Goal: Obtain resource: Download file/media

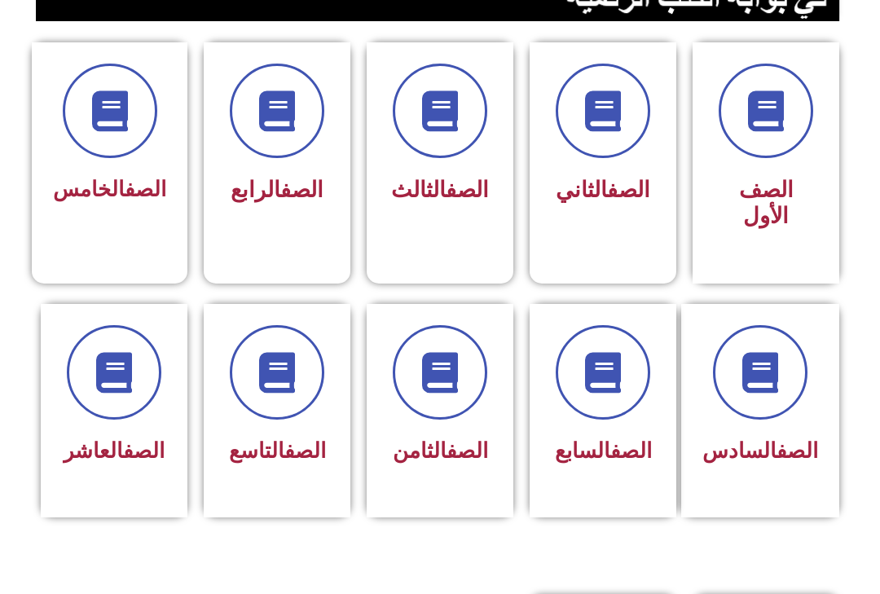
scroll to position [415, 0]
click at [465, 459] on link "الصف" at bounding box center [468, 450] width 42 height 24
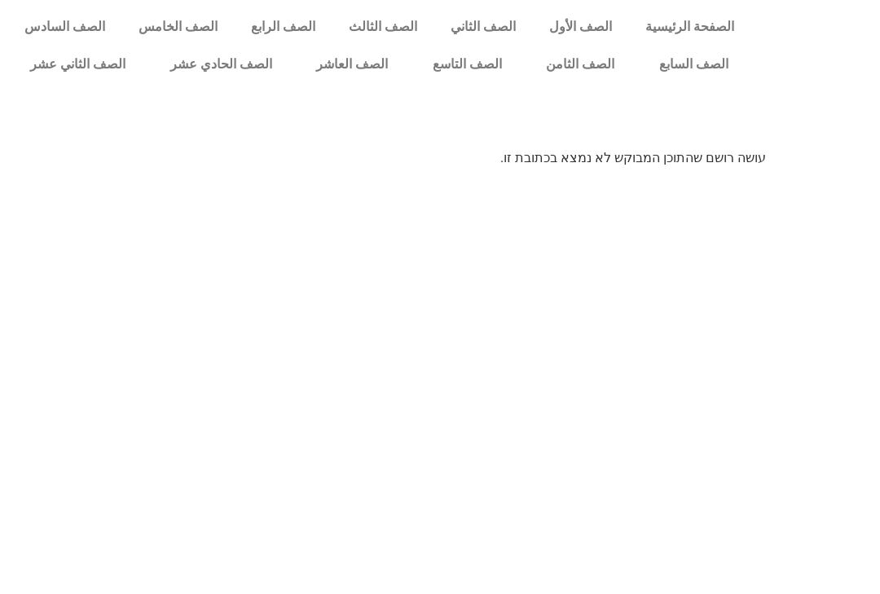
click at [574, 53] on link "الصف الثامن" at bounding box center [580, 64] width 113 height 37
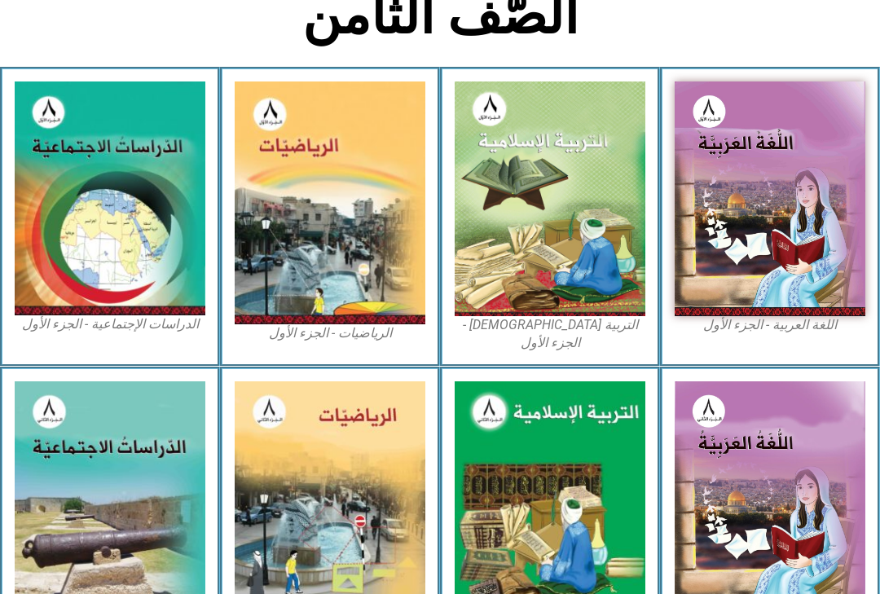
scroll to position [406, 0]
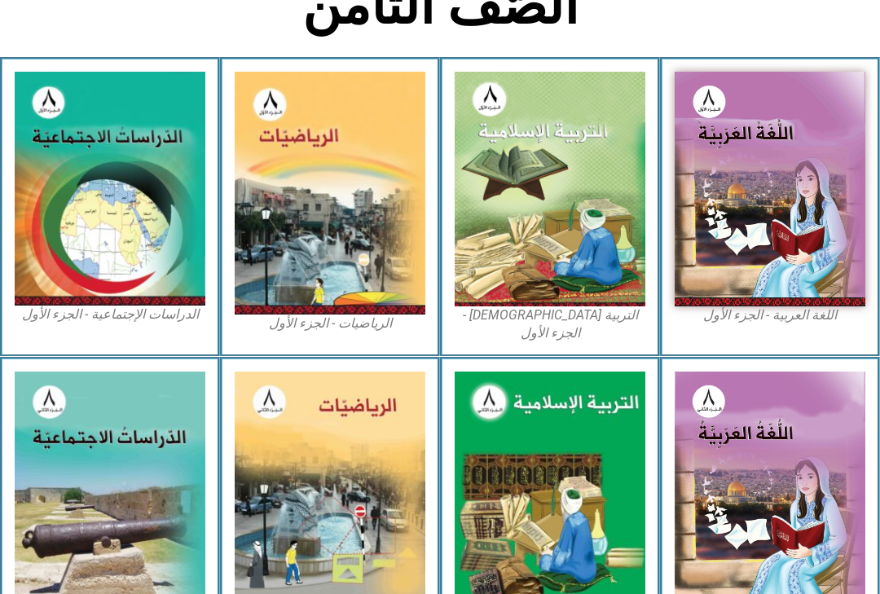
click at [580, 186] on img at bounding box center [550, 189] width 191 height 235
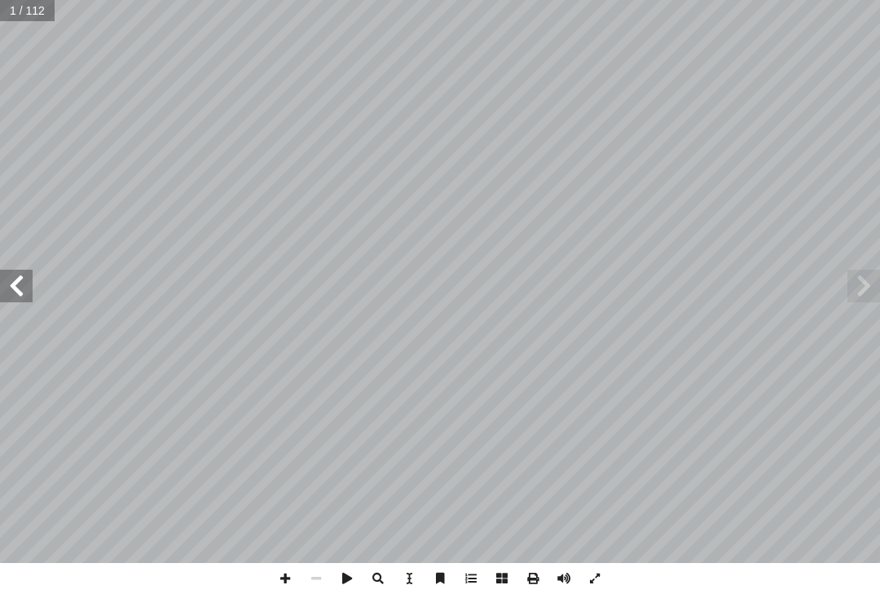
click at [867, 271] on span at bounding box center [863, 286] width 33 height 33
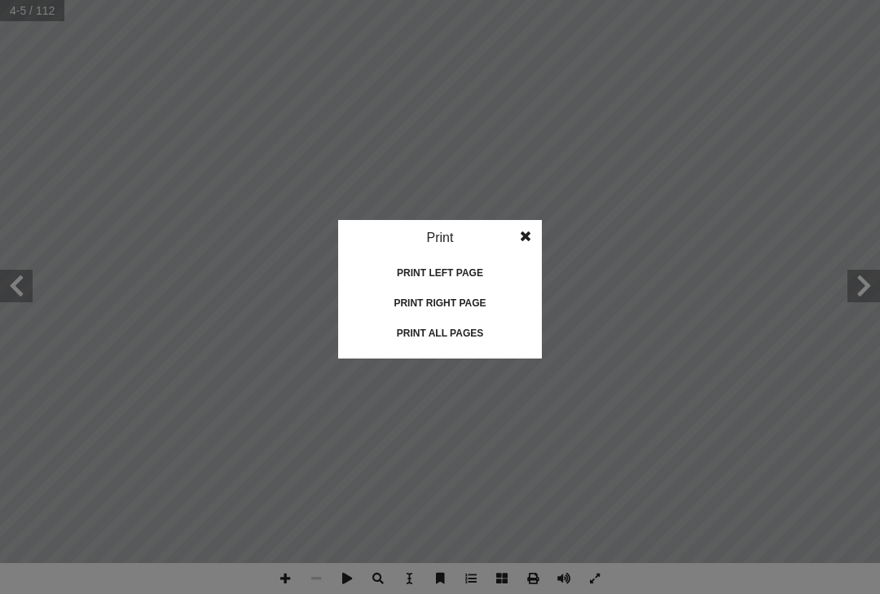
click at [429, 328] on div "Print all pages" at bounding box center [440, 333] width 163 height 26
